Goal: Information Seeking & Learning: Learn about a topic

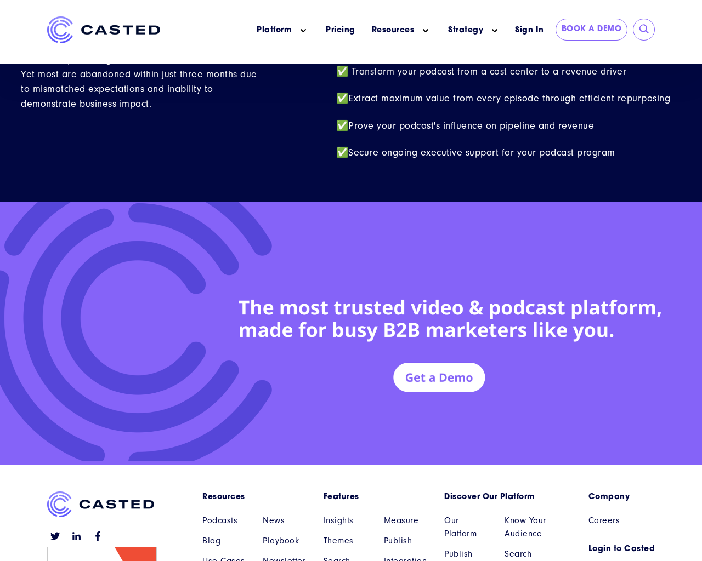
scroll to position [4795, 0]
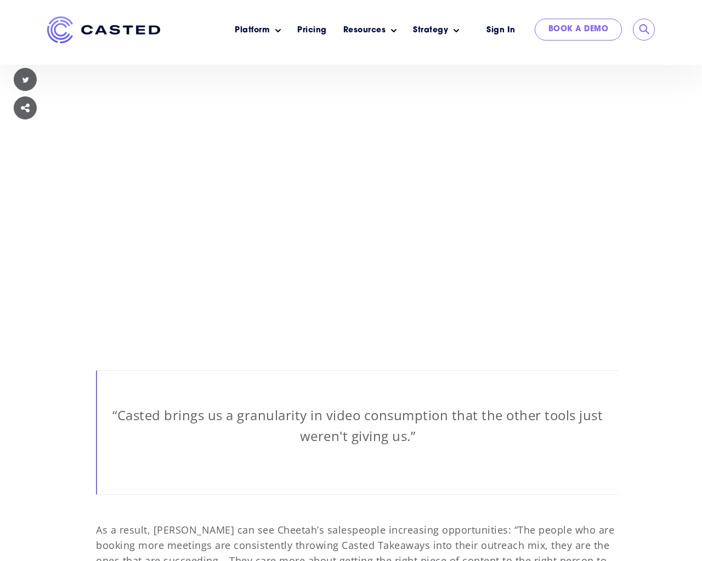
scroll to position [8225, 0]
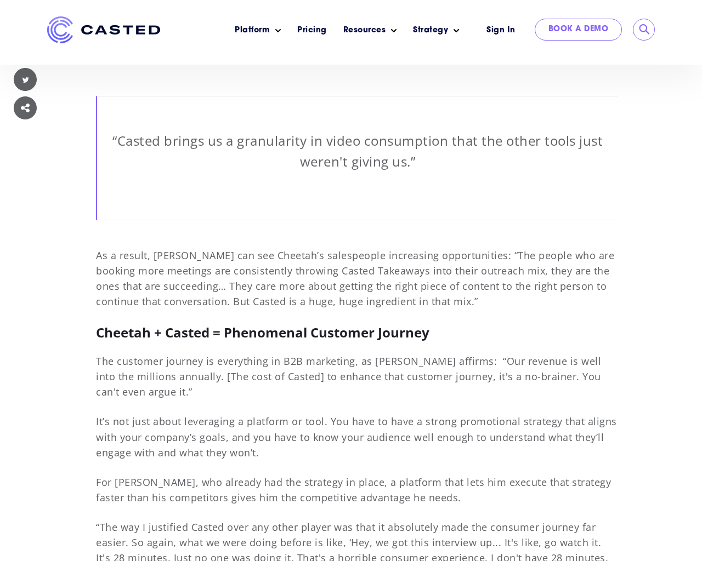
scroll to position [8225, 0]
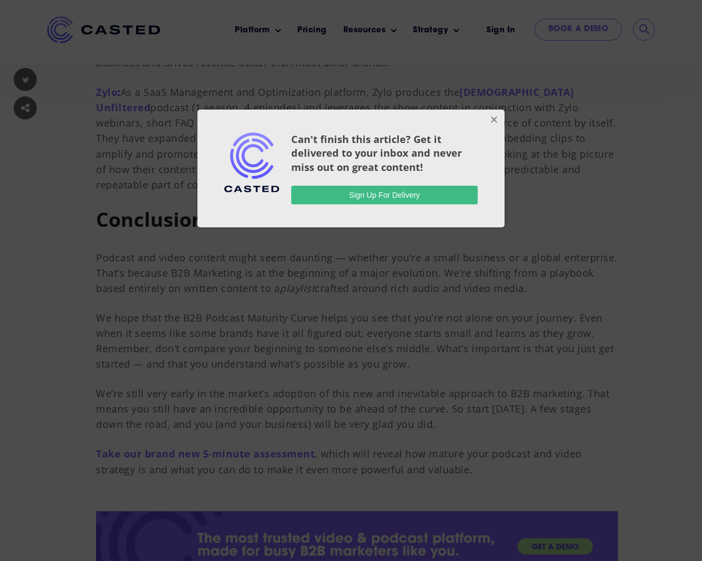
scroll to position [8225, 0]
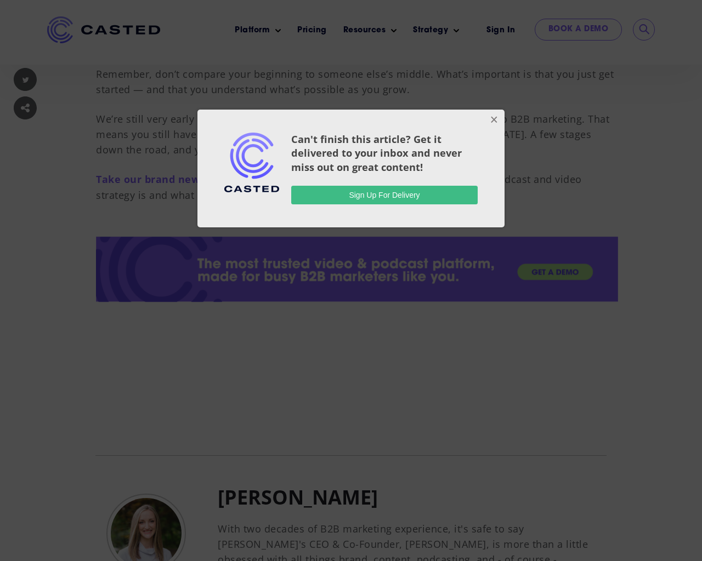
scroll to position [8225, 0]
